Goal: Task Accomplishment & Management: Complete application form

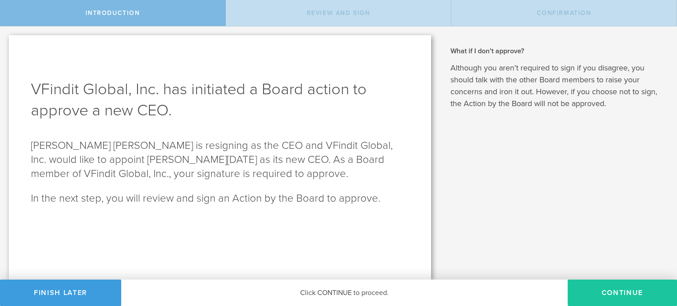
click at [593, 291] on button "Continue" at bounding box center [622, 293] width 109 height 26
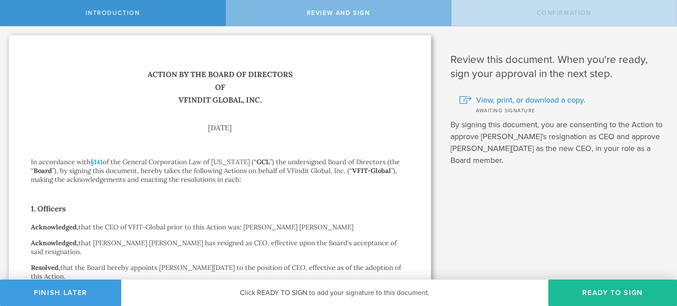
click at [593, 291] on button "Ready to Sign" at bounding box center [612, 293] width 129 height 26
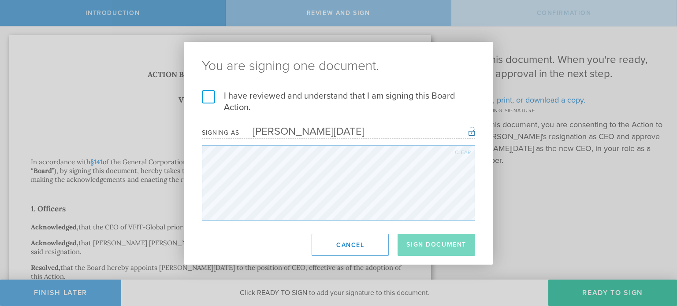
click at [206, 100] on label "I have reviewed and understand that I am signing this Board Action." at bounding box center [338, 101] width 273 height 23
click at [0, 0] on input "I have reviewed and understand that I am signing this Board Action." at bounding box center [0, 0] width 0 height 0
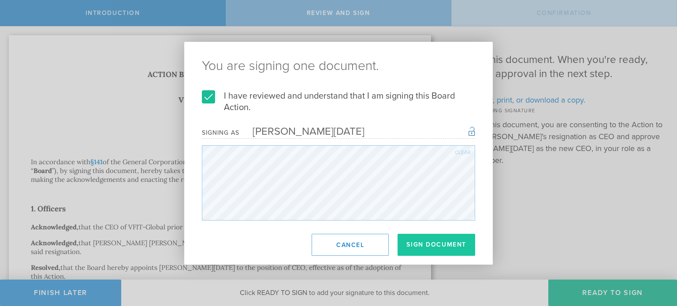
click at [443, 239] on button "Sign Document" at bounding box center [437, 245] width 78 height 22
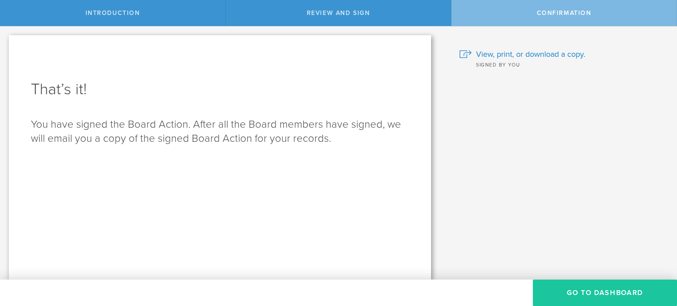
click at [576, 293] on button "Go to Dashboard" at bounding box center [605, 293] width 144 height 26
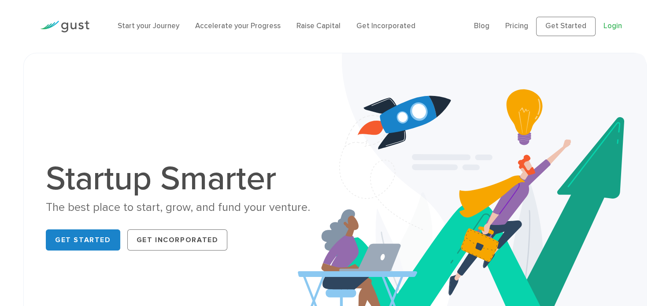
click at [613, 26] on link "Login" at bounding box center [613, 26] width 19 height 9
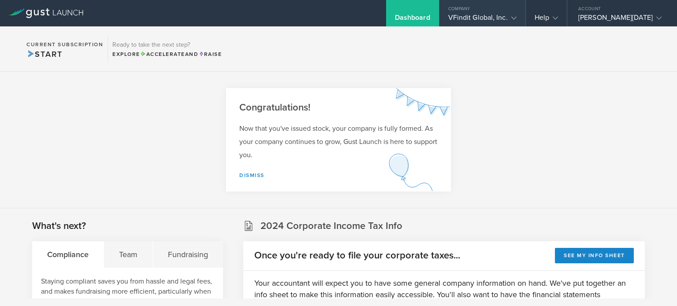
click at [478, 16] on div "VFindit Global, Inc." at bounding box center [482, 19] width 68 height 13
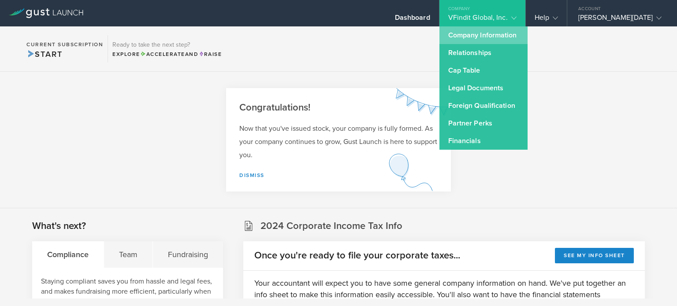
click at [456, 35] on link "Company Information" at bounding box center [483, 35] width 88 height 18
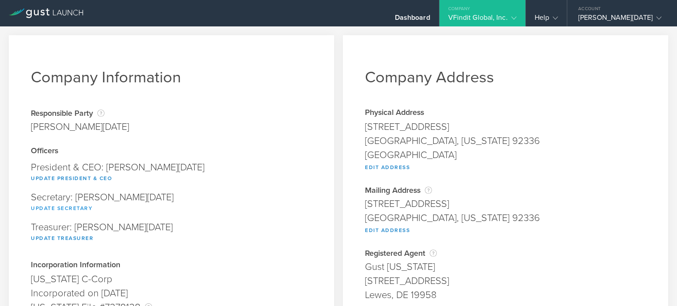
click at [76, 208] on button "Update Secretary" at bounding box center [62, 208] width 62 height 11
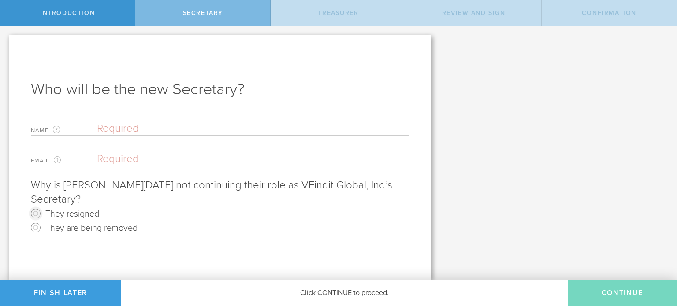
click at [35, 212] on input "They resigned" at bounding box center [36, 214] width 14 height 14
radio input "true"
click at [142, 131] on input "text" at bounding box center [253, 128] width 312 height 13
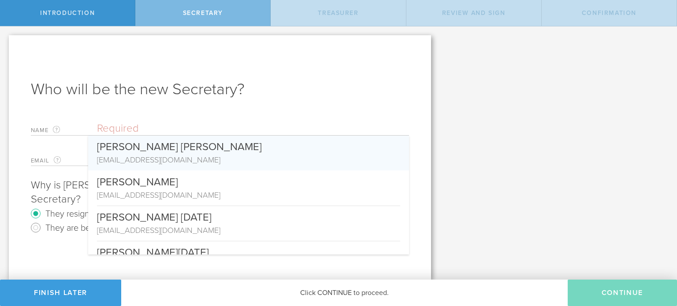
click at [148, 151] on div "[PERSON_NAME] [PERSON_NAME]" at bounding box center [248, 145] width 303 height 19
type input "[PERSON_NAME] [PERSON_NAME]"
type input "[EMAIL_ADDRESS][DOMAIN_NAME]"
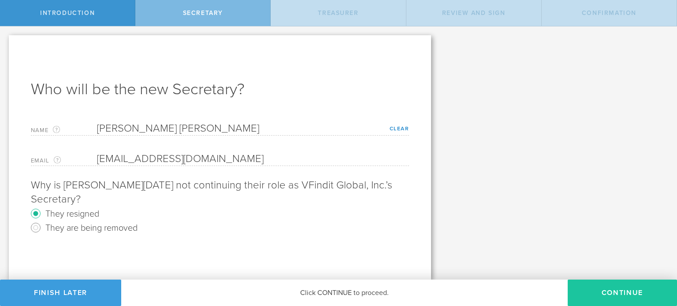
click at [622, 295] on button "Continue" at bounding box center [622, 293] width 109 height 26
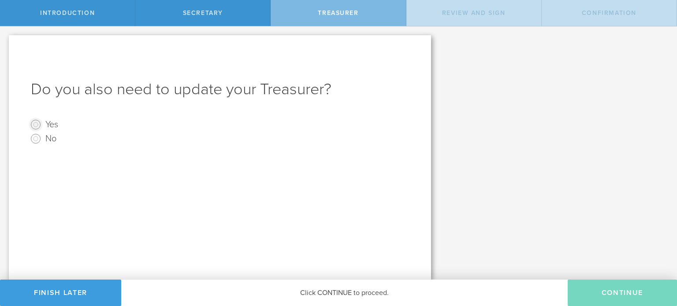
click at [36, 121] on input "Yes" at bounding box center [36, 125] width 14 height 14
radio input "true"
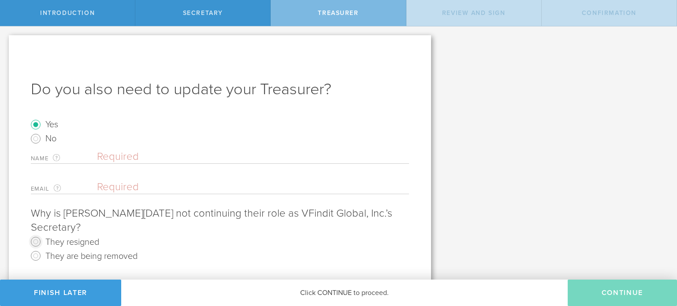
click at [37, 242] on input "They resigned" at bounding box center [36, 242] width 14 height 14
radio input "true"
click at [111, 155] on input "text" at bounding box center [253, 156] width 312 height 13
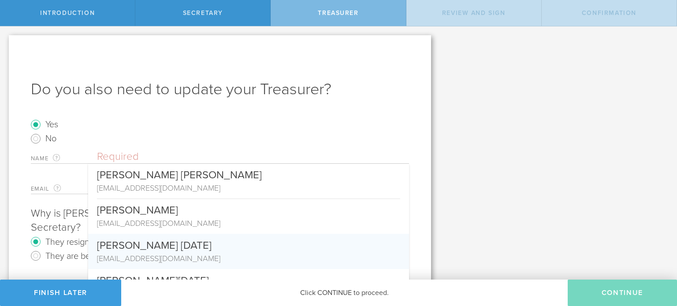
click at [158, 256] on div "[EMAIL_ADDRESS][DOMAIN_NAME]" at bounding box center [248, 258] width 303 height 11
type input "[PERSON_NAME] [DATE]"
type input "[EMAIL_ADDRESS][DOMAIN_NAME]"
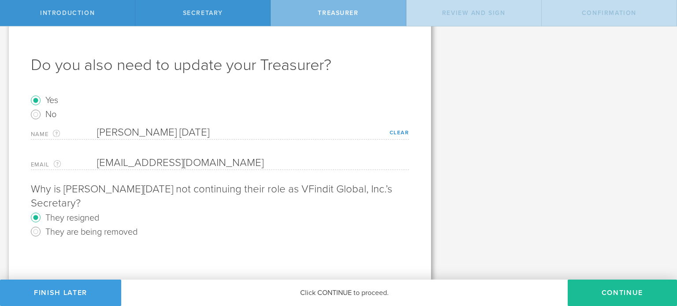
scroll to position [25, 0]
click at [610, 292] on button "Continue" at bounding box center [622, 293] width 109 height 26
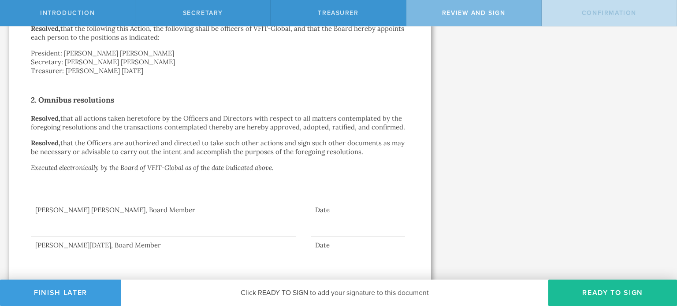
scroll to position [314, 0]
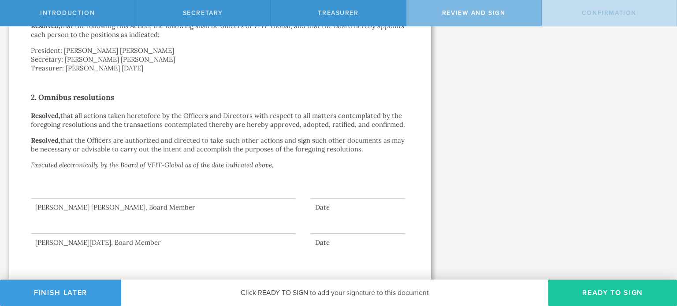
click at [625, 299] on button "Ready to Sign" at bounding box center [612, 293] width 129 height 26
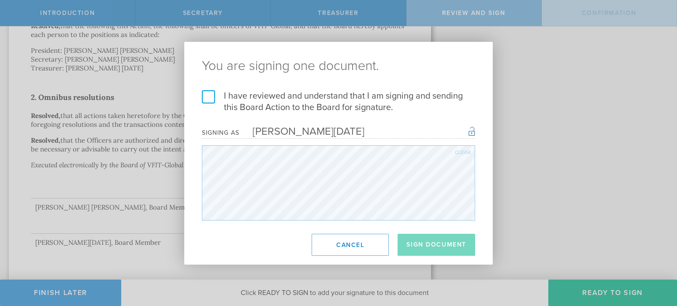
click at [210, 93] on label "I have reviewed and understand that I am signing and sending this Board Action …" at bounding box center [338, 101] width 273 height 23
click at [0, 0] on input "I have reviewed and understand that I am signing and sending this Board Action …" at bounding box center [0, 0] width 0 height 0
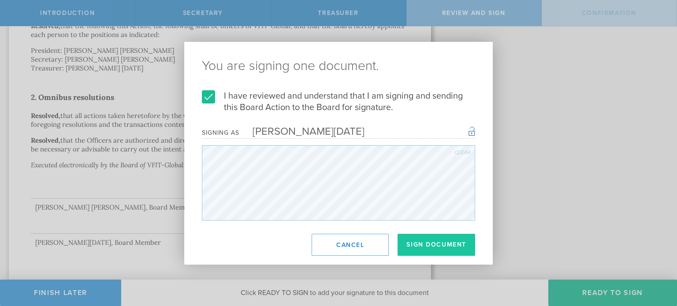
click at [454, 249] on button "Sign Document" at bounding box center [437, 245] width 78 height 22
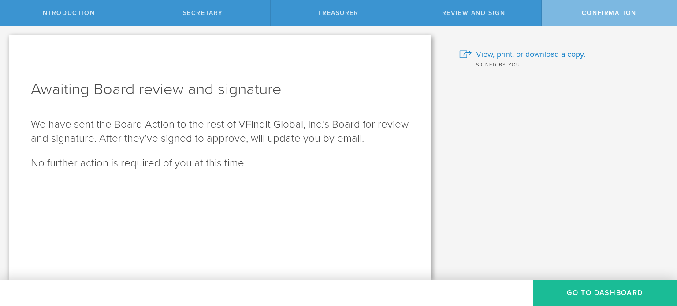
scroll to position [0, 0]
click at [634, 290] on button "Go To Dashboard" at bounding box center [605, 293] width 144 height 26
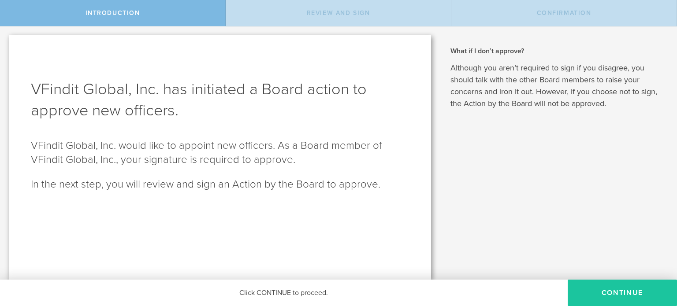
click at [618, 294] on button "Continue" at bounding box center [622, 293] width 109 height 26
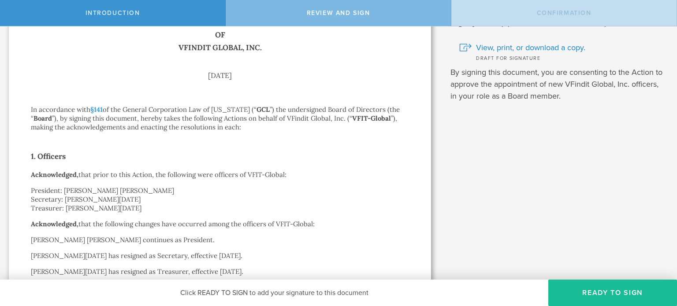
scroll to position [309, 0]
